Goal: Task Accomplishment & Management: Manage account settings

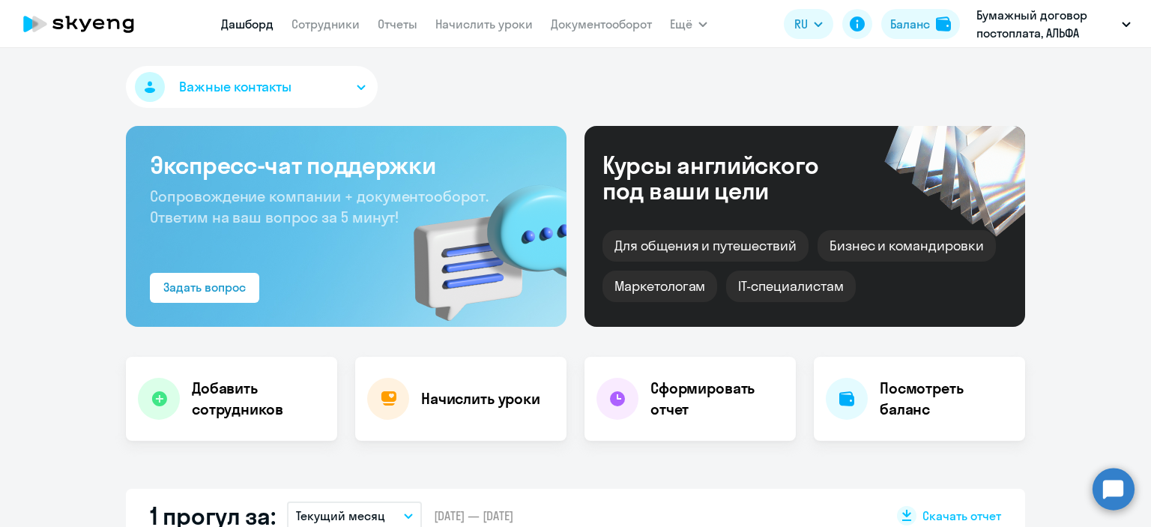
select select "30"
click at [336, 28] on link "Сотрудники" at bounding box center [325, 23] width 68 height 15
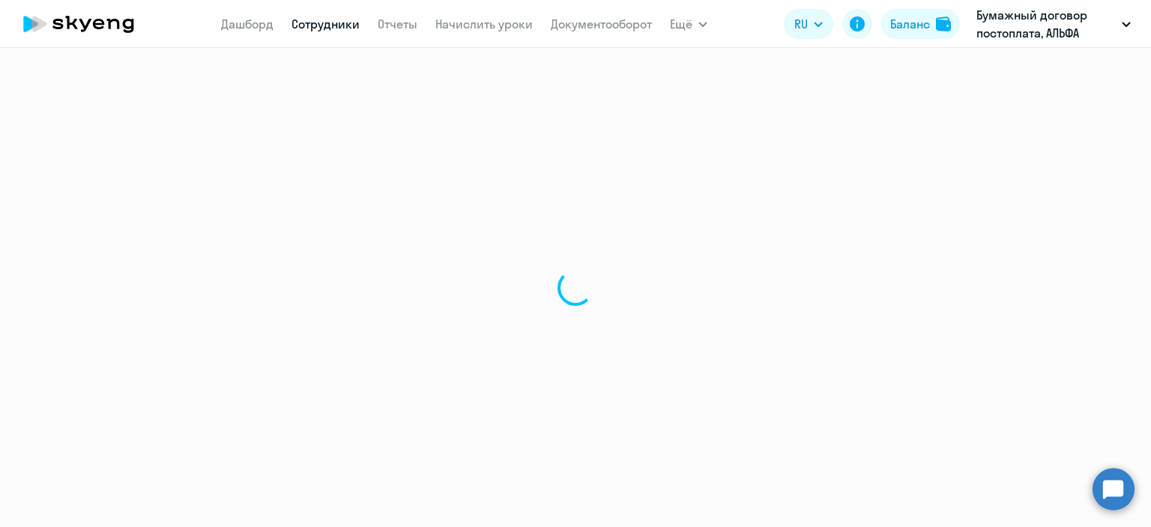
select select "30"
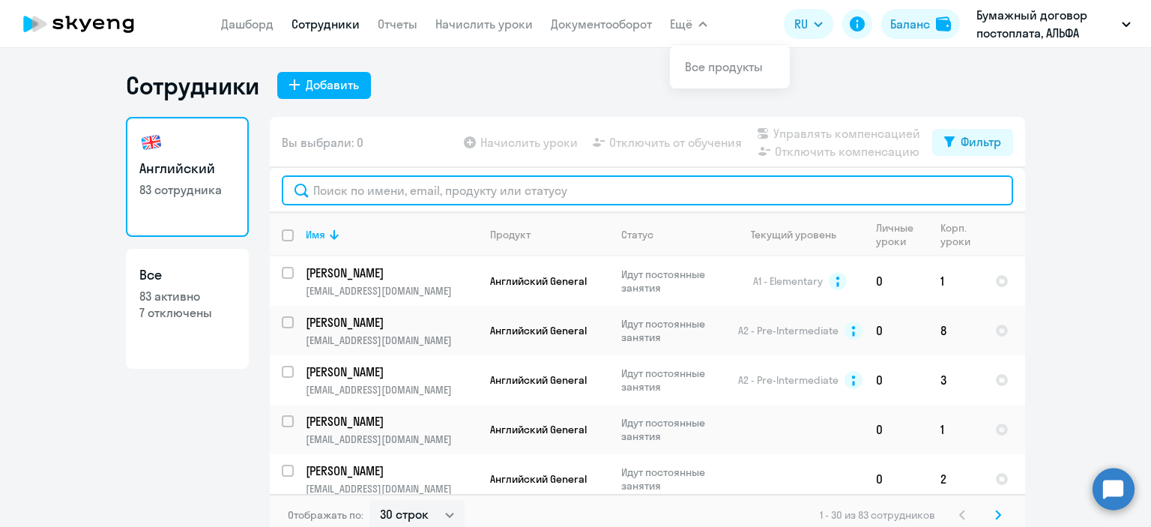
click at [351, 192] on input "text" at bounding box center [647, 190] width 731 height 30
click at [500, 189] on input "text" at bounding box center [647, 190] width 731 height 30
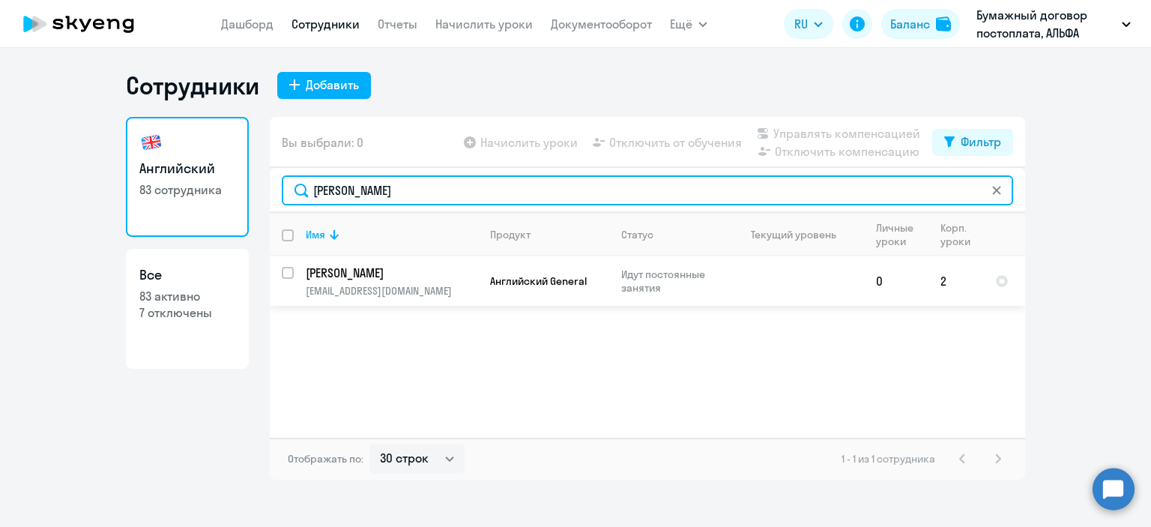
type input "[PERSON_NAME]"
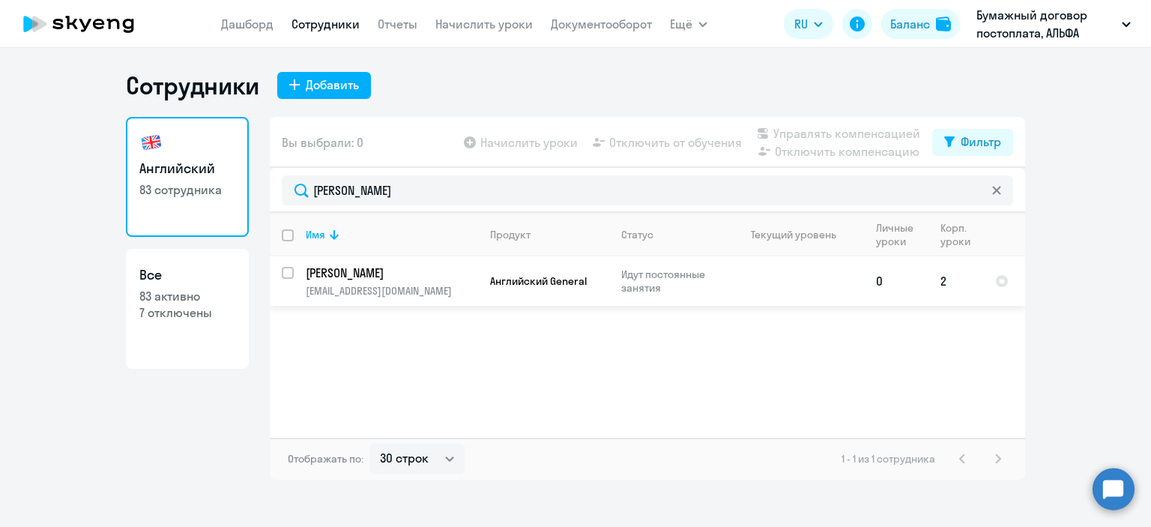
click at [415, 272] on p "[PERSON_NAME]" at bounding box center [390, 272] width 169 height 16
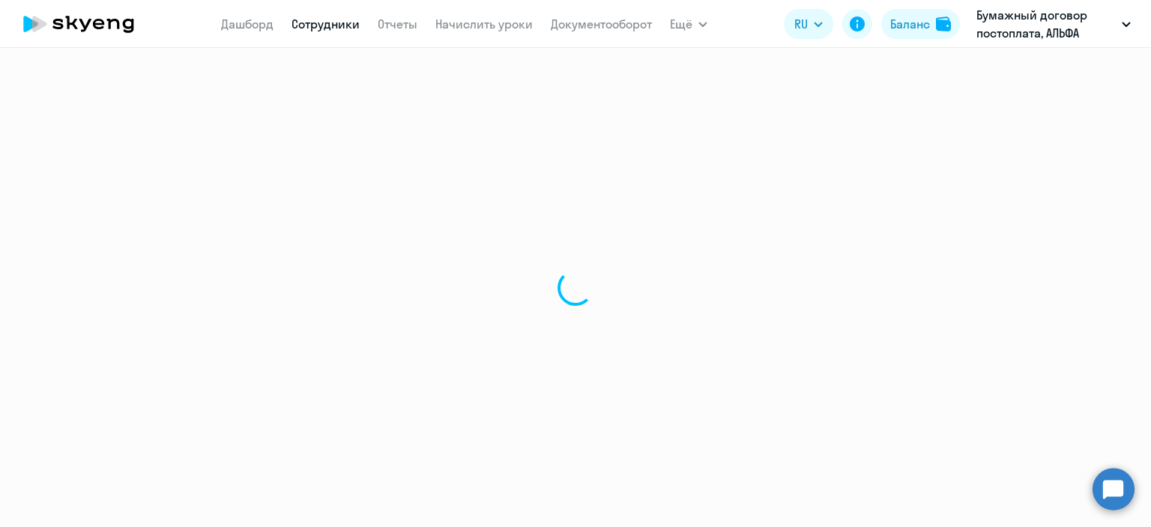
select select "english"
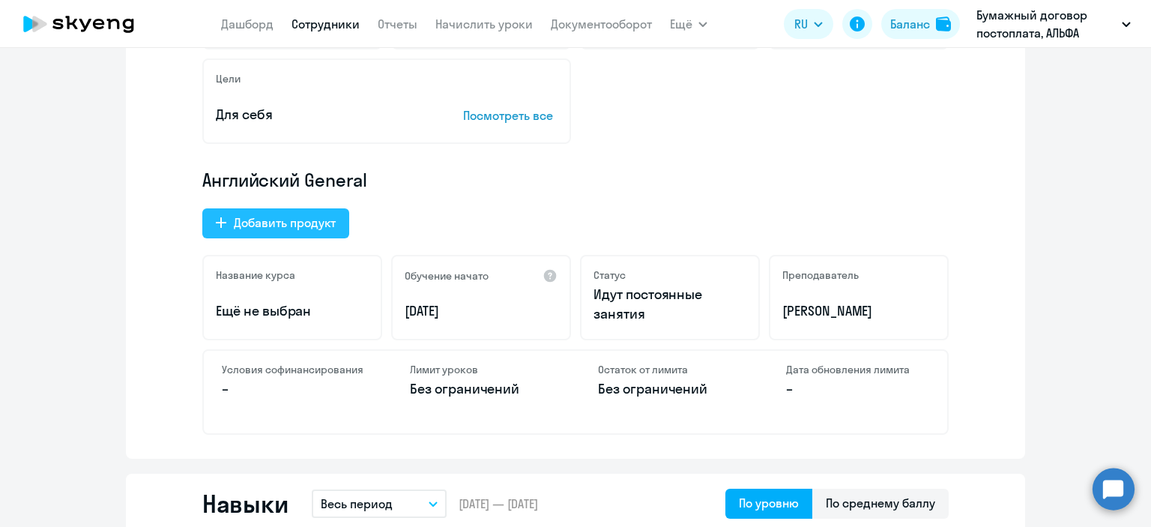
click at [294, 223] on div "Добавить продукт" at bounding box center [285, 223] width 102 height 18
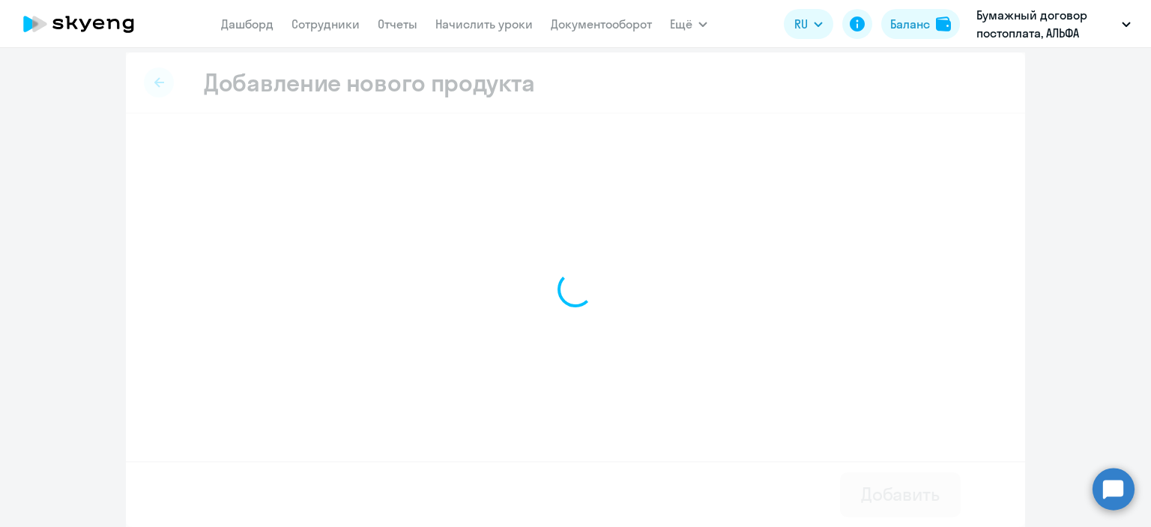
scroll to position [7, 0]
select select "english_adult_not_native_speaker_premium"
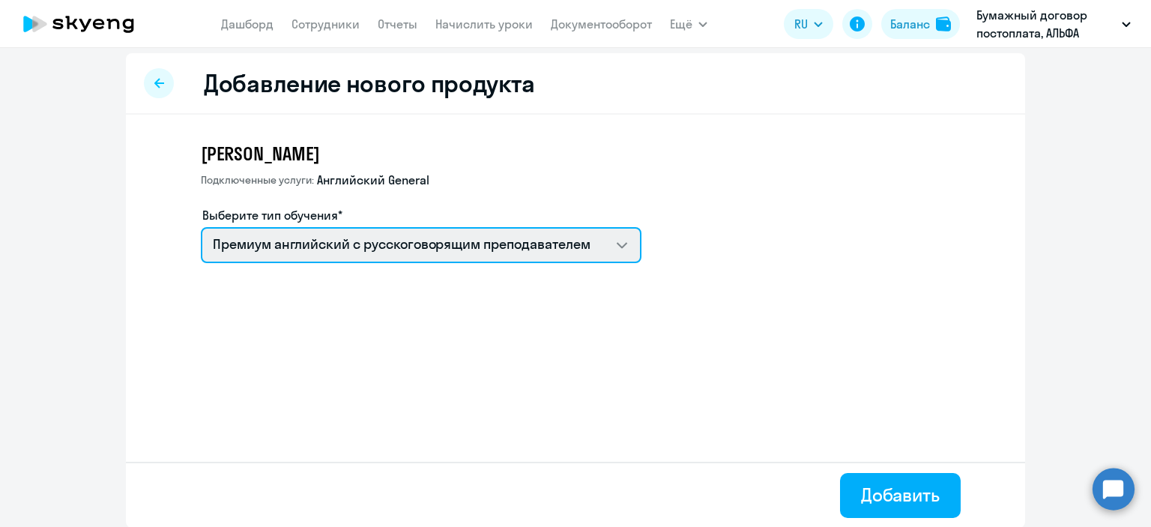
click at [392, 252] on select "Премиум английский с русскоговорящим преподавателем" at bounding box center [421, 245] width 441 height 36
click at [201, 227] on select "Премиум английский с русскоговорящим преподавателем" at bounding box center [421, 245] width 441 height 36
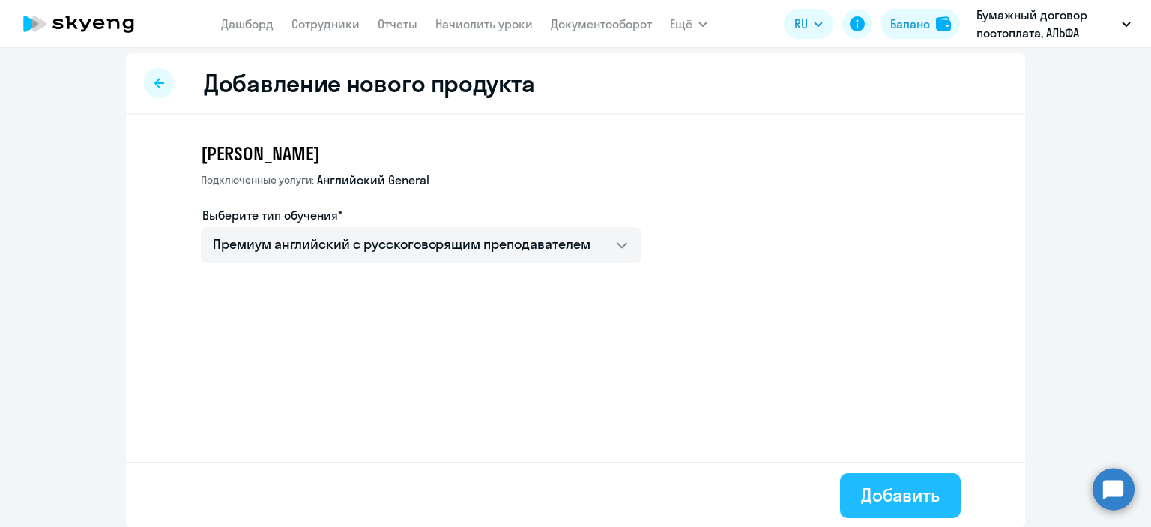
click at [893, 500] on div "Добавить" at bounding box center [900, 494] width 79 height 24
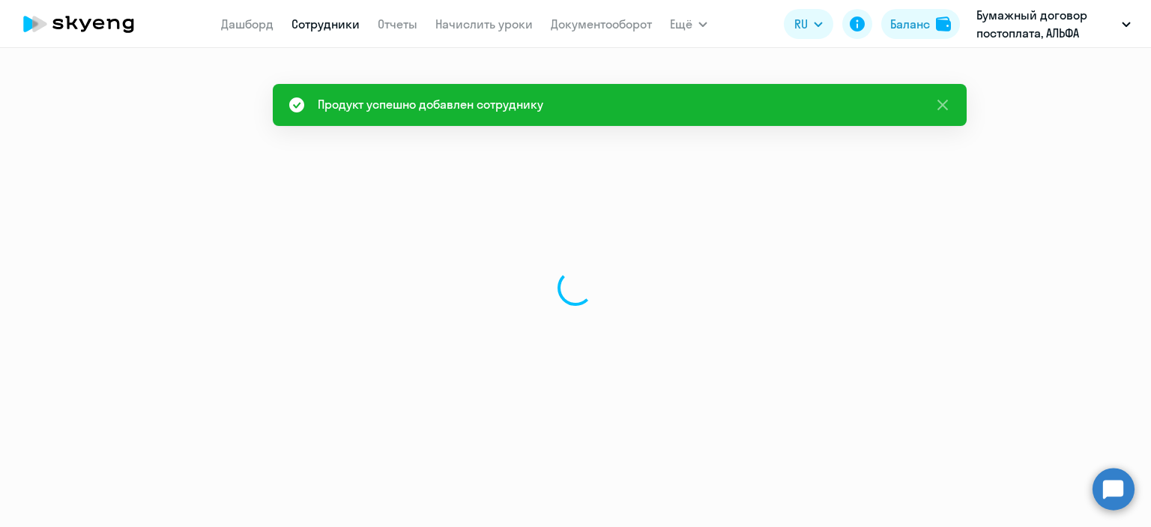
select select "english"
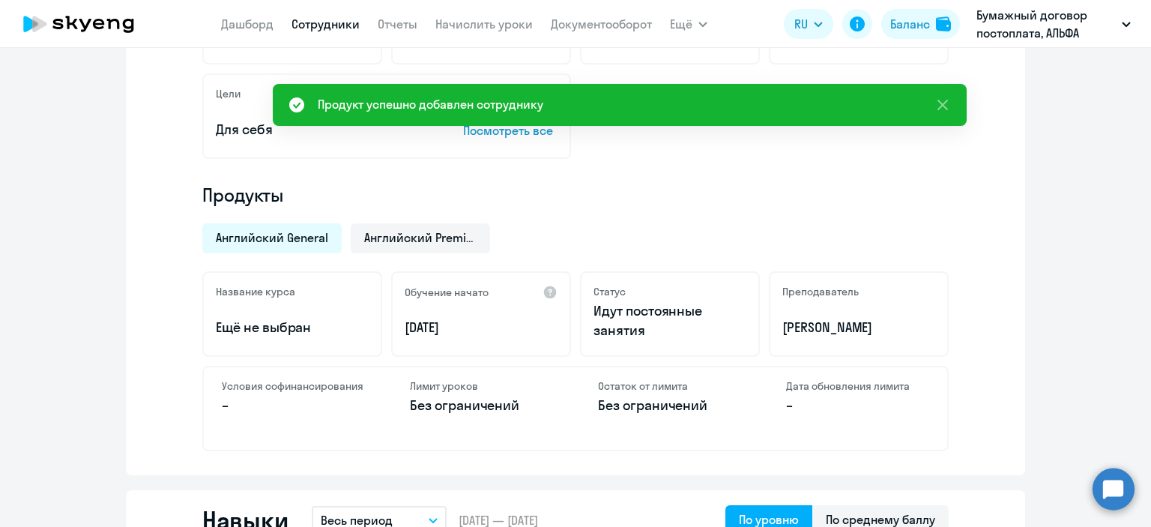
scroll to position [450, 0]
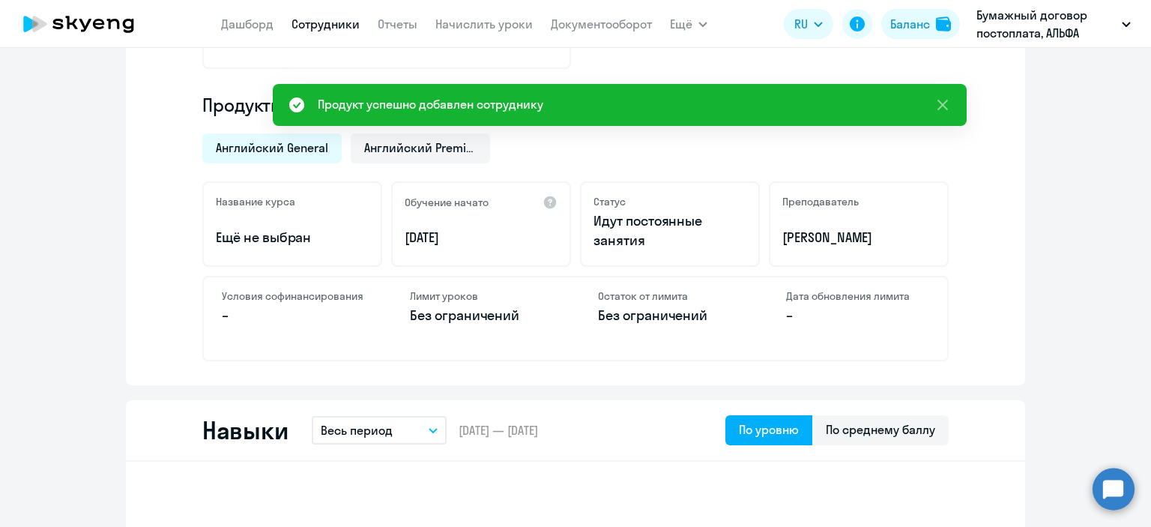
click at [637, 303] on div "Остаток от лимита Без ограничений" at bounding box center [669, 318] width 179 height 82
click at [364, 138] on div "Английский Premium" at bounding box center [420, 148] width 139 height 30
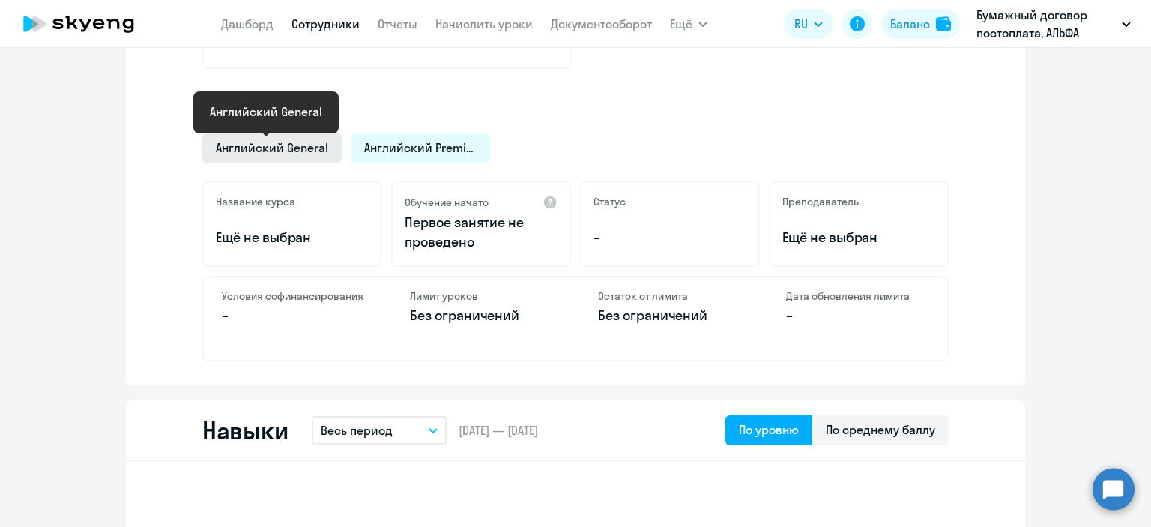
click at [302, 145] on span "Английский General" at bounding box center [272, 147] width 112 height 16
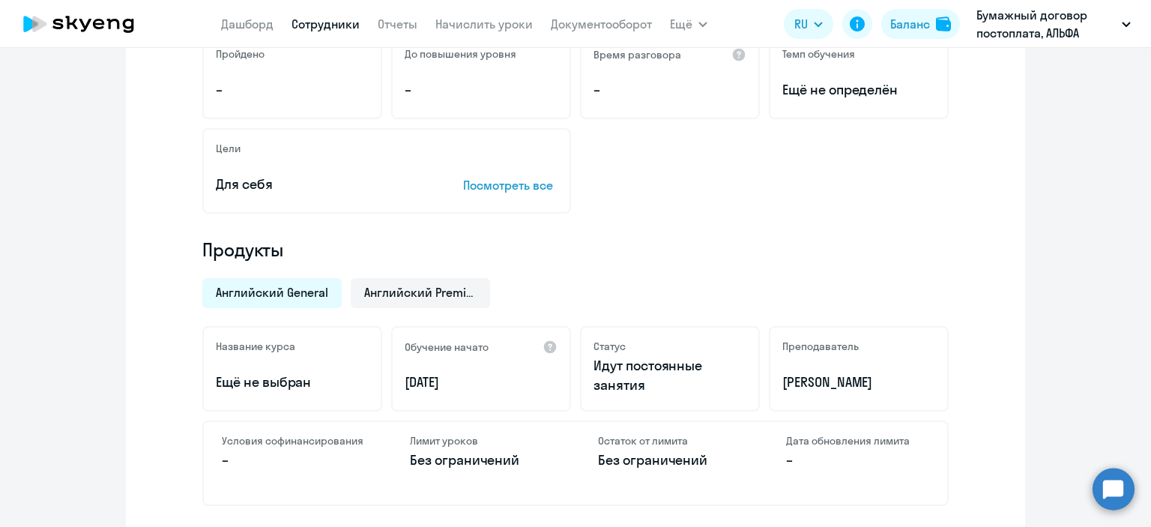
scroll to position [0, 0]
